Goal: Task Accomplishment & Management: Manage account settings

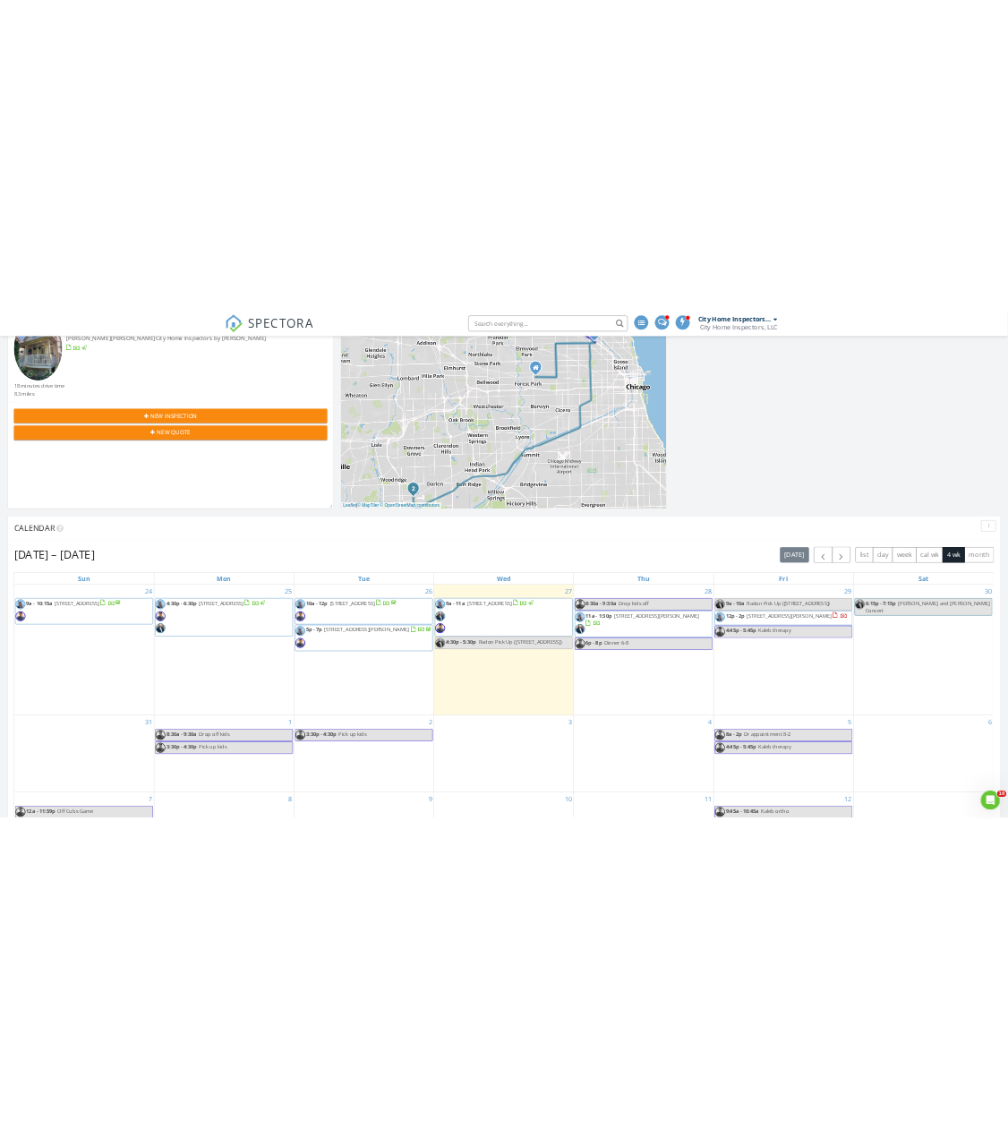
scroll to position [358, 0]
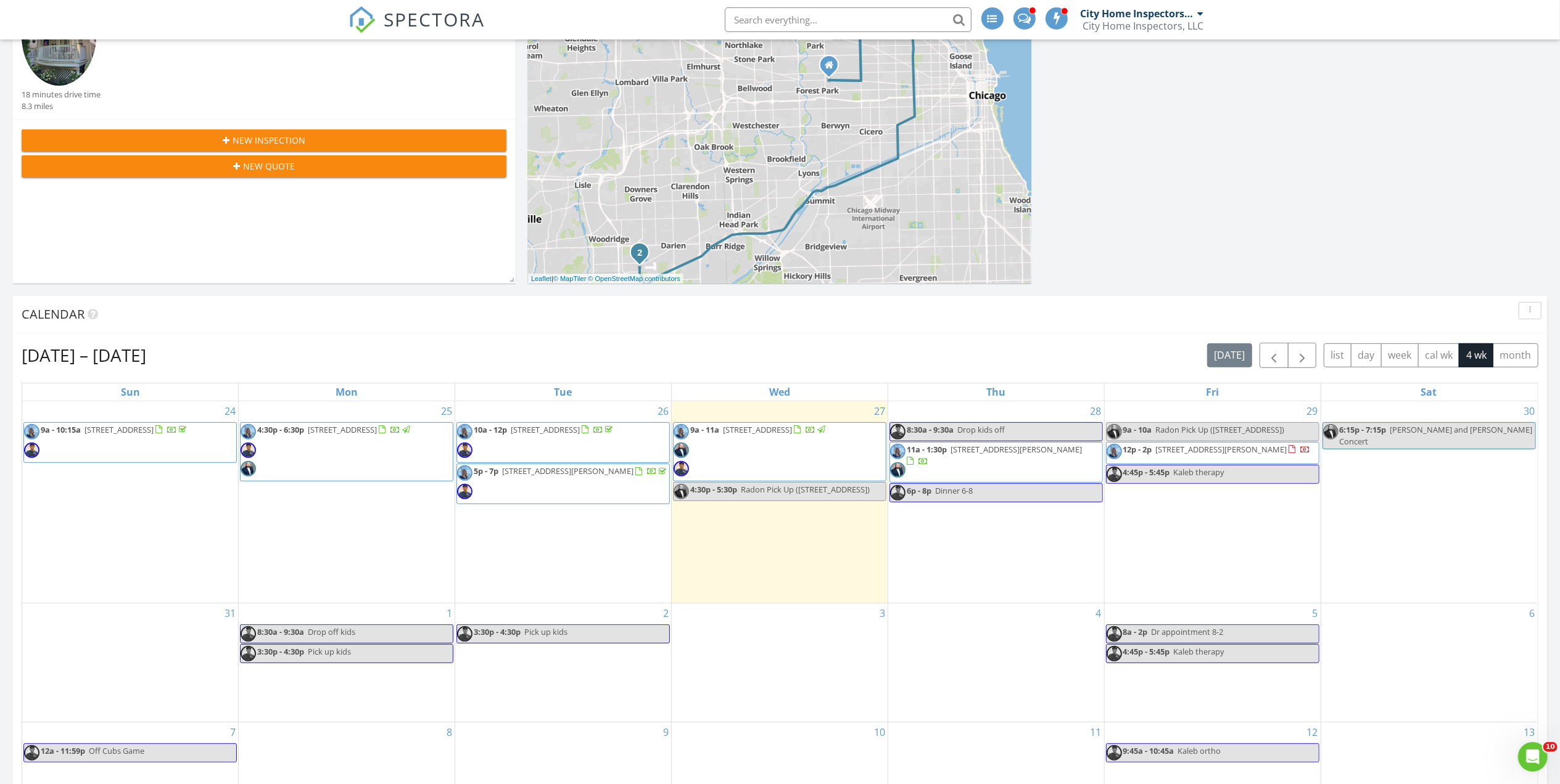
drag, startPoint x: 421, startPoint y: 482, endPoint x: 415, endPoint y: 477, distance: 7.8
click at [412, 477] on span "4:30p - 6:30p 1133 Central Ave, Downers Grove 60516" at bounding box center [326, 452] width 172 height 56
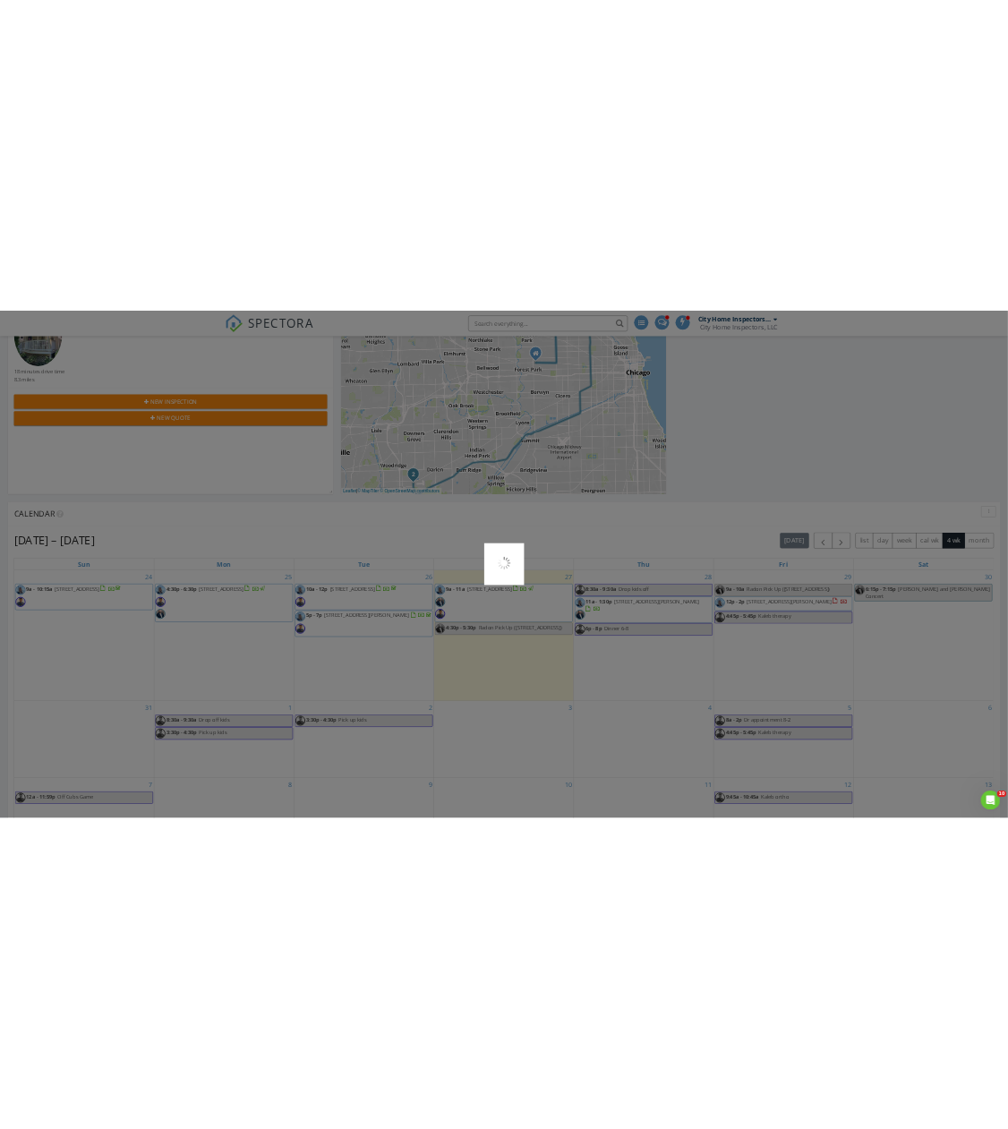
scroll to position [8, 9]
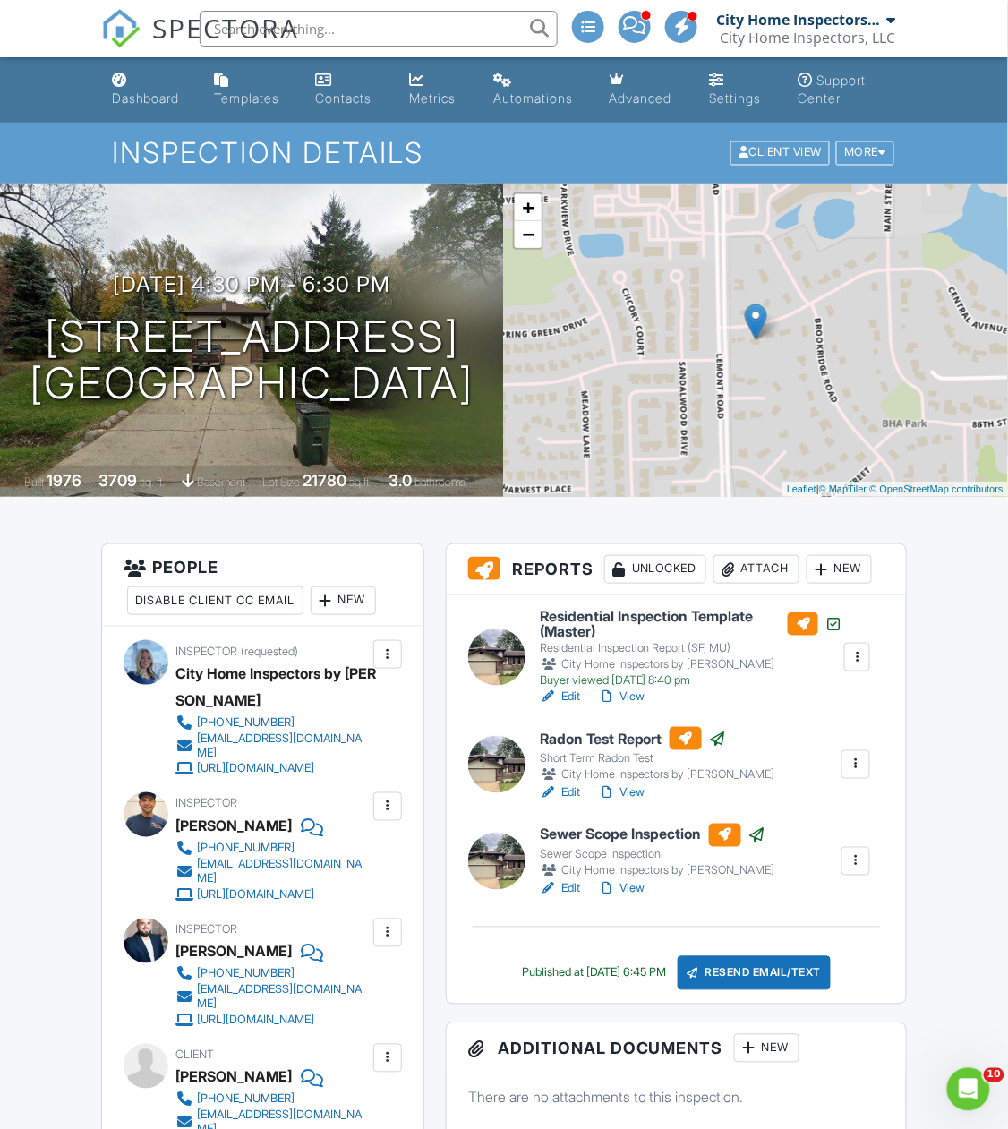
click at [576, 793] on link "Edit" at bounding box center [560, 793] width 40 height 18
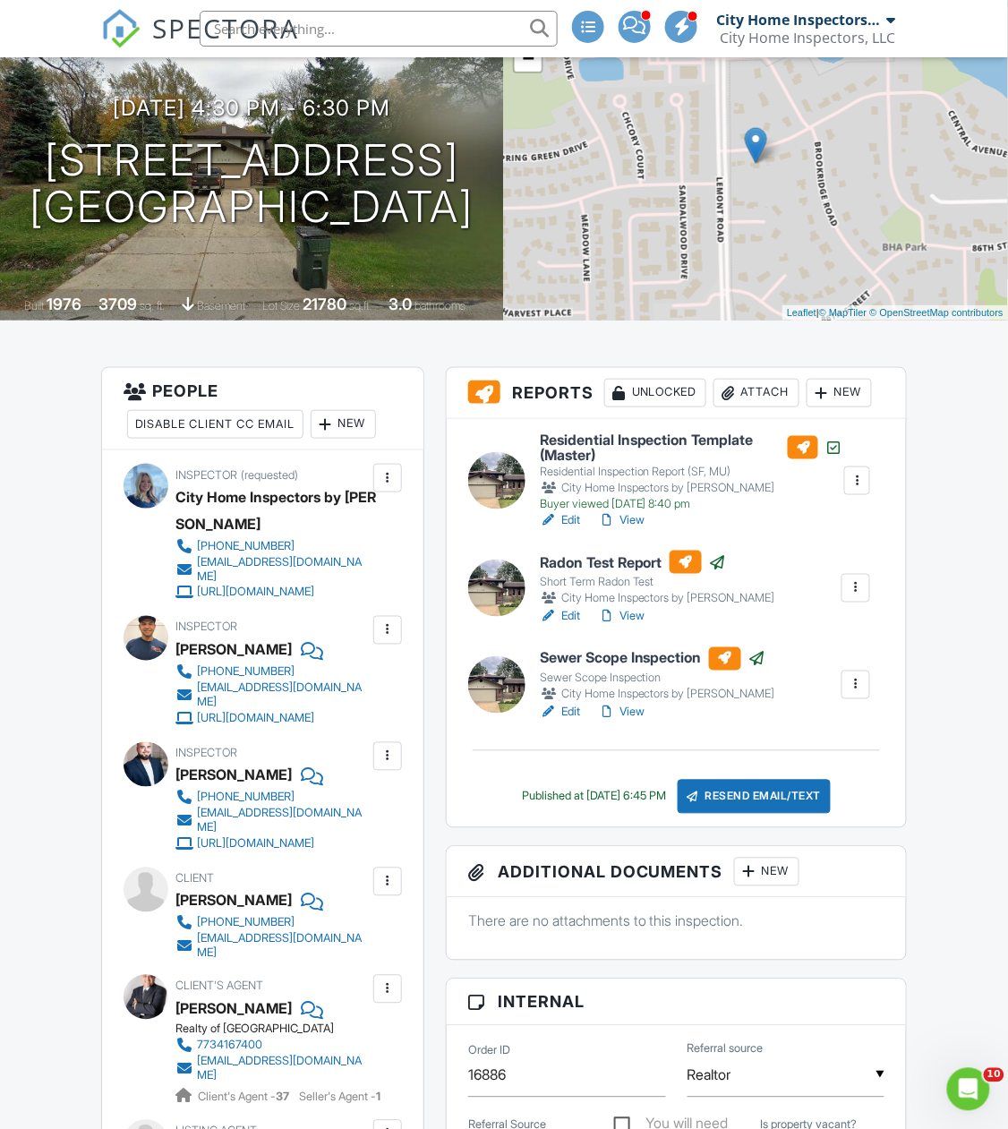
scroll to position [238, 0]
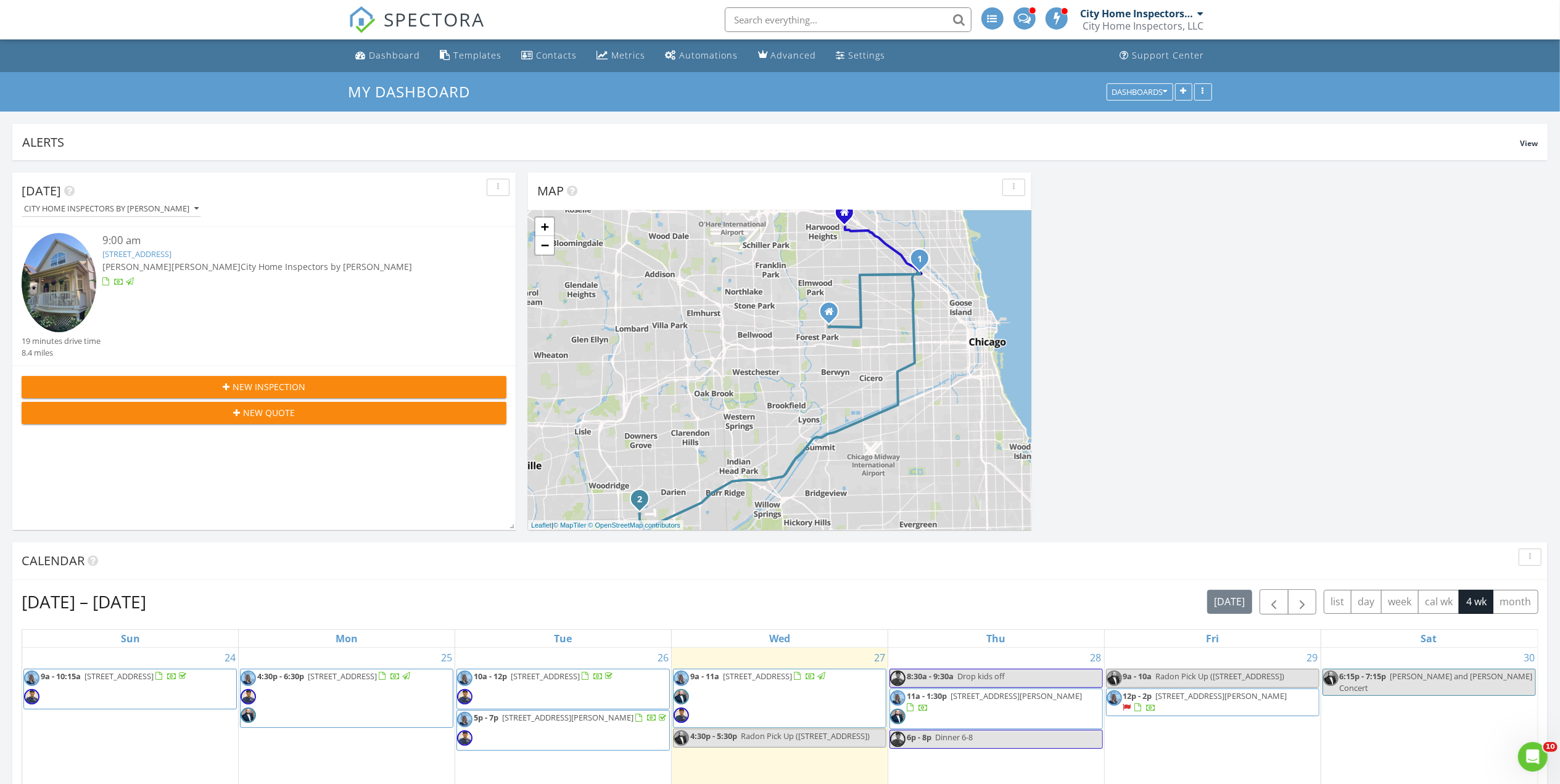
scroll to position [82, 0]
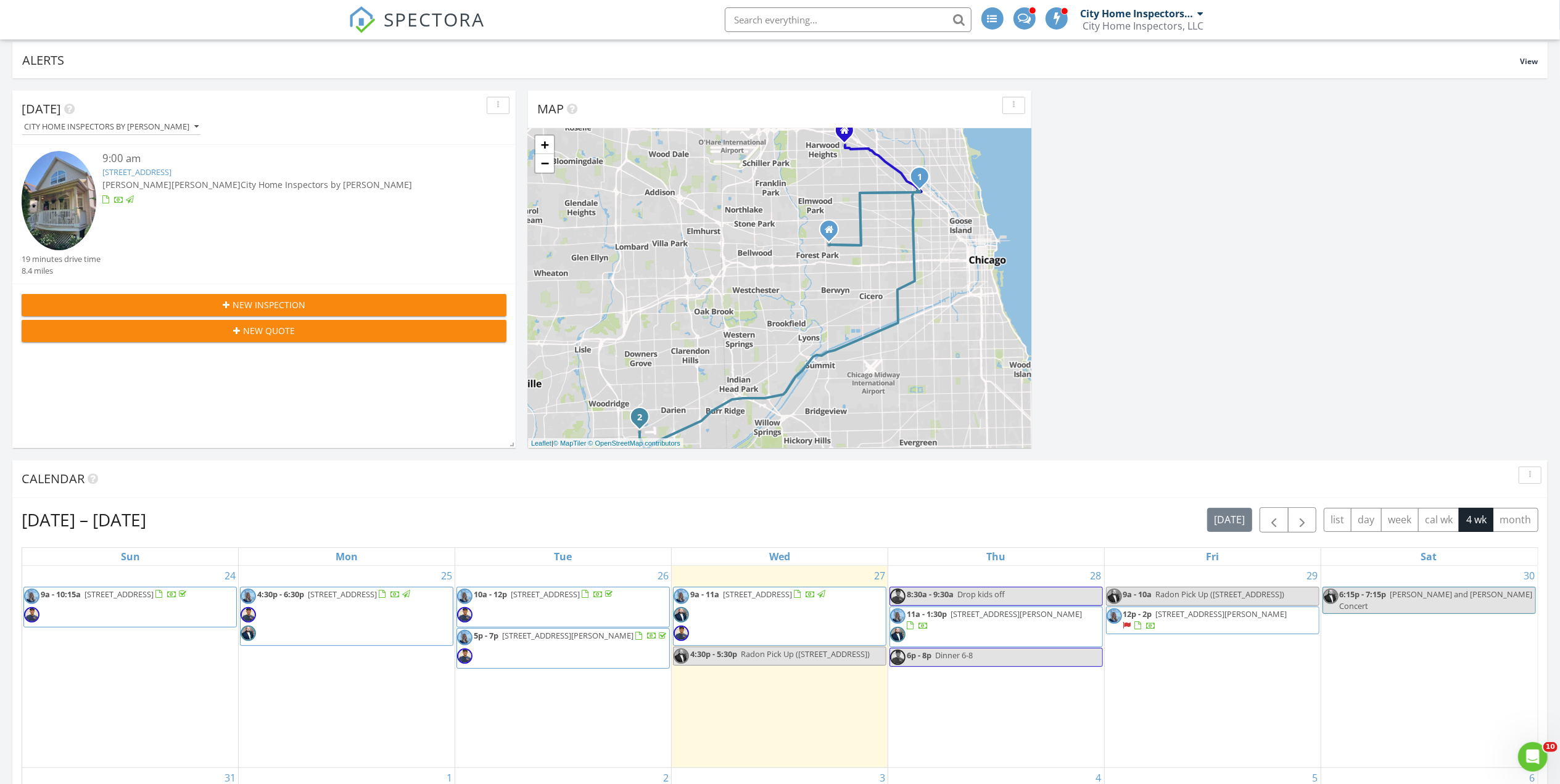
click at [1181, 619] on span "[STREET_ADDRESS][PERSON_NAME]" at bounding box center [1222, 614] width 132 height 11
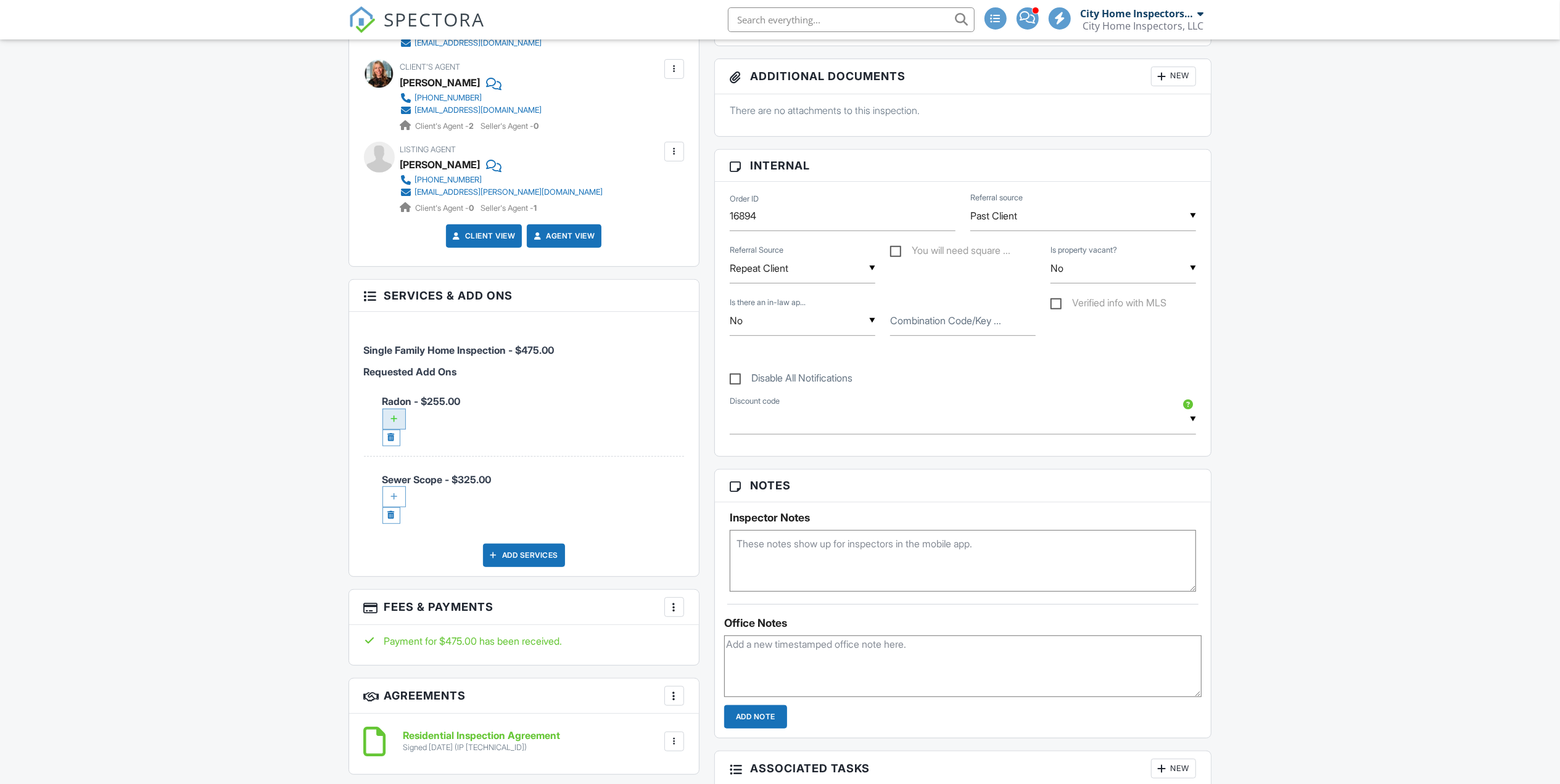
scroll to position [493, 0]
click at [403, 422] on div at bounding box center [394, 419] width 23 height 21
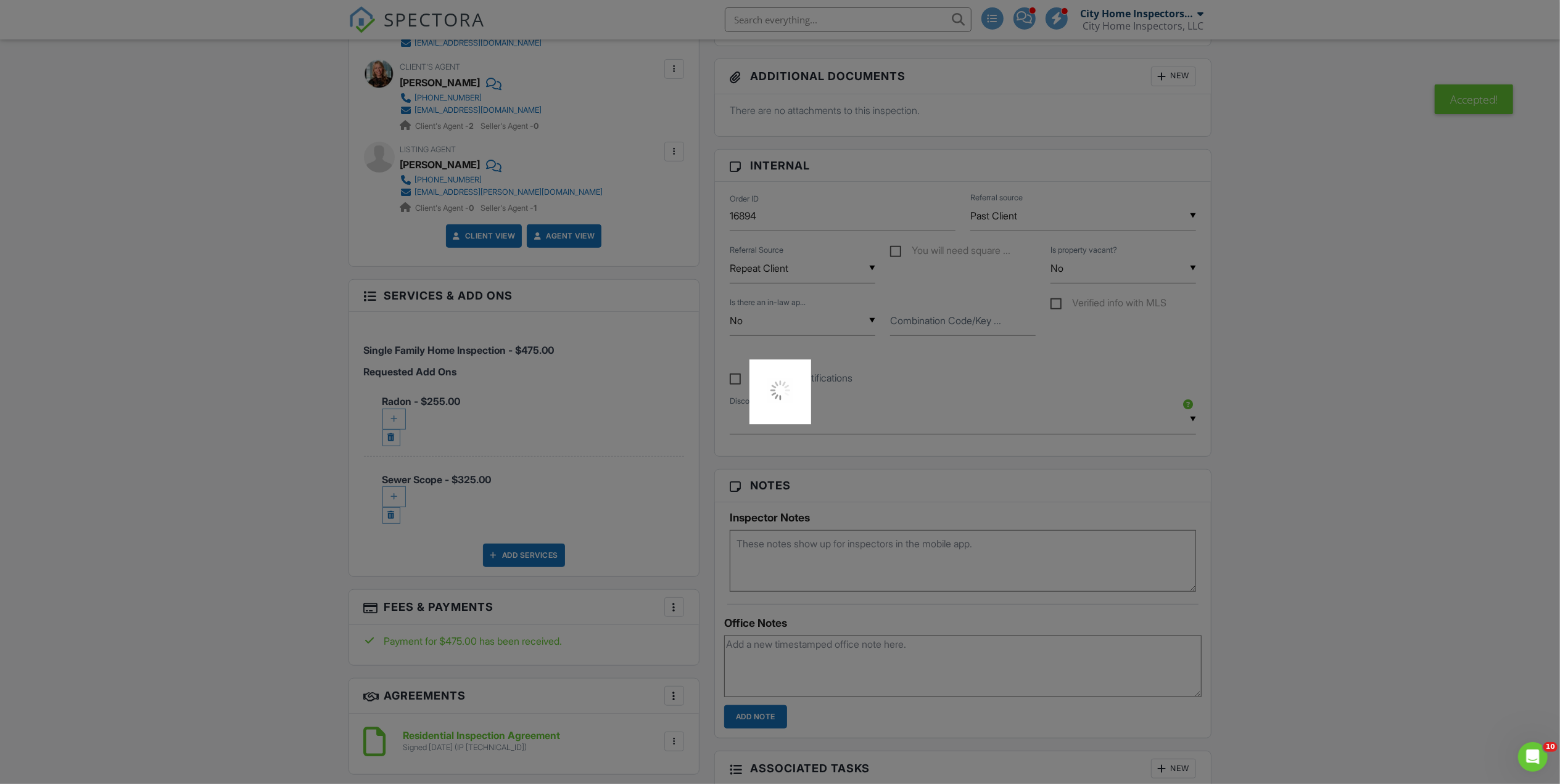
scroll to position [0, 0]
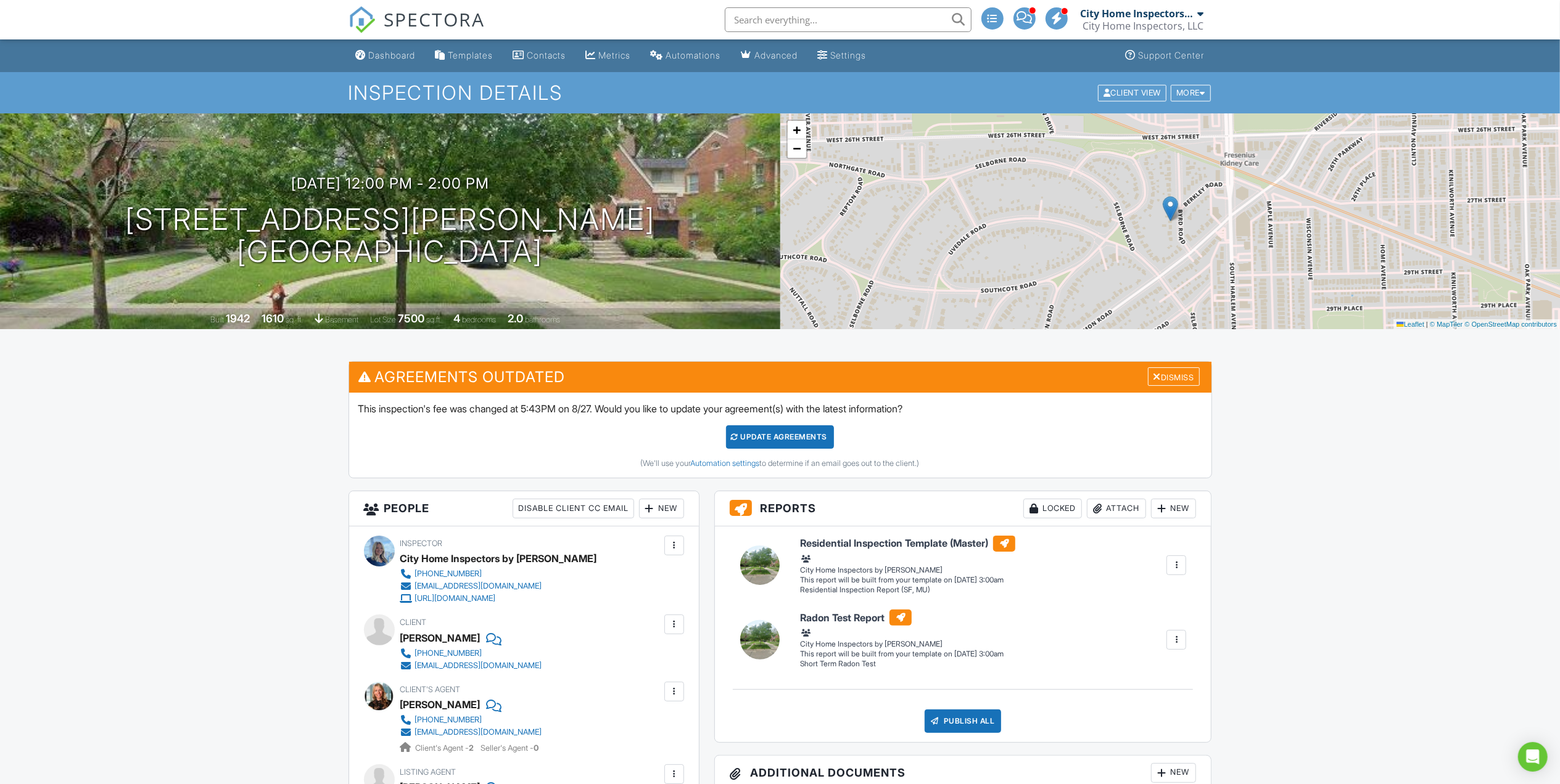
click at [800, 439] on div "Update Agreements" at bounding box center [780, 437] width 108 height 23
